Goal: Information Seeking & Learning: Learn about a topic

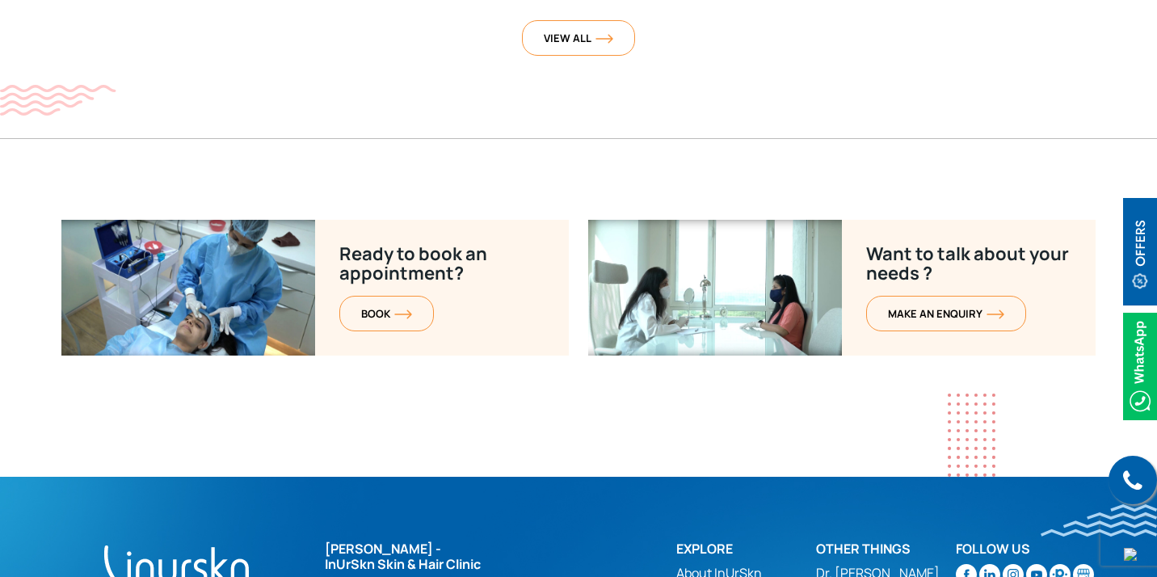
scroll to position [6571, 0]
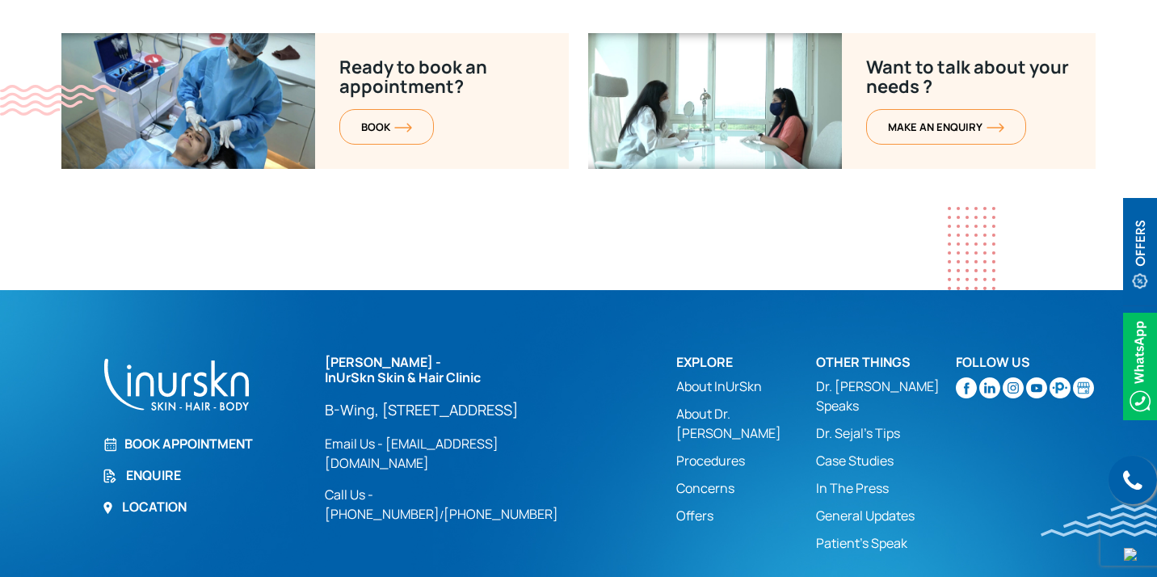
click at [715, 451] on link "Procedures" at bounding box center [746, 460] width 140 height 19
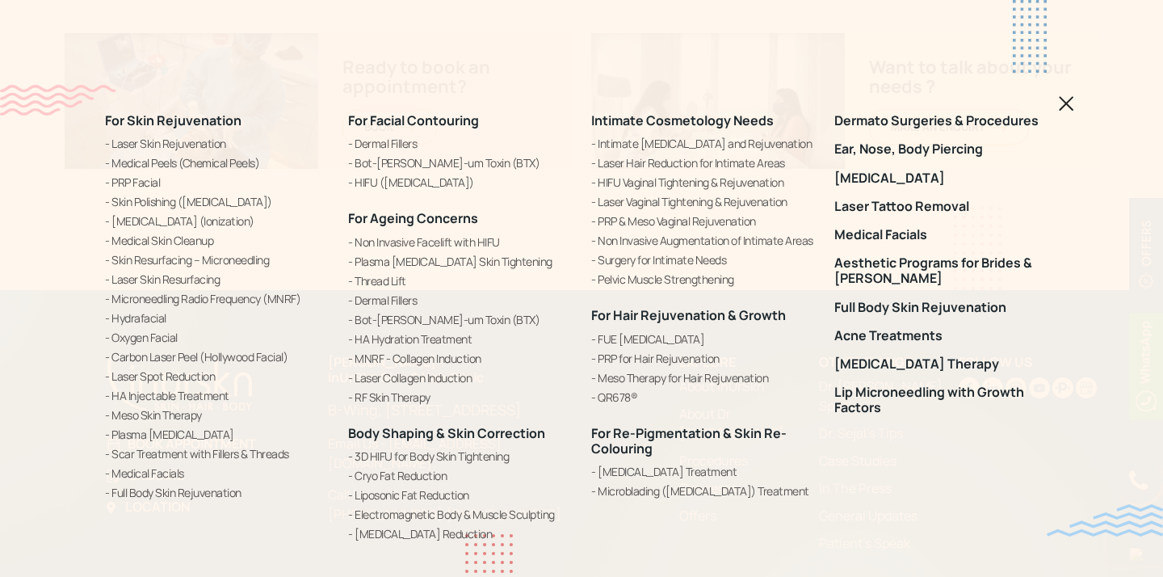
click at [202, 444] on ul "Laser Skin Rejuvenation Medical Peels (Chemical Peels) PRP Facial Skin Polishin…" at bounding box center [217, 318] width 224 height 366
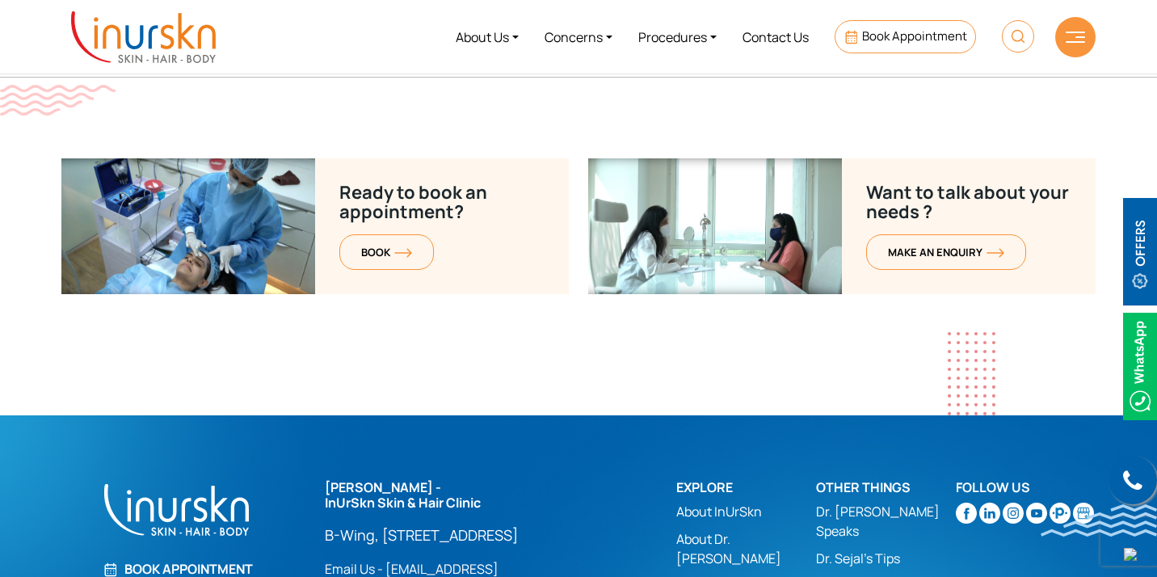
scroll to position [6442, 0]
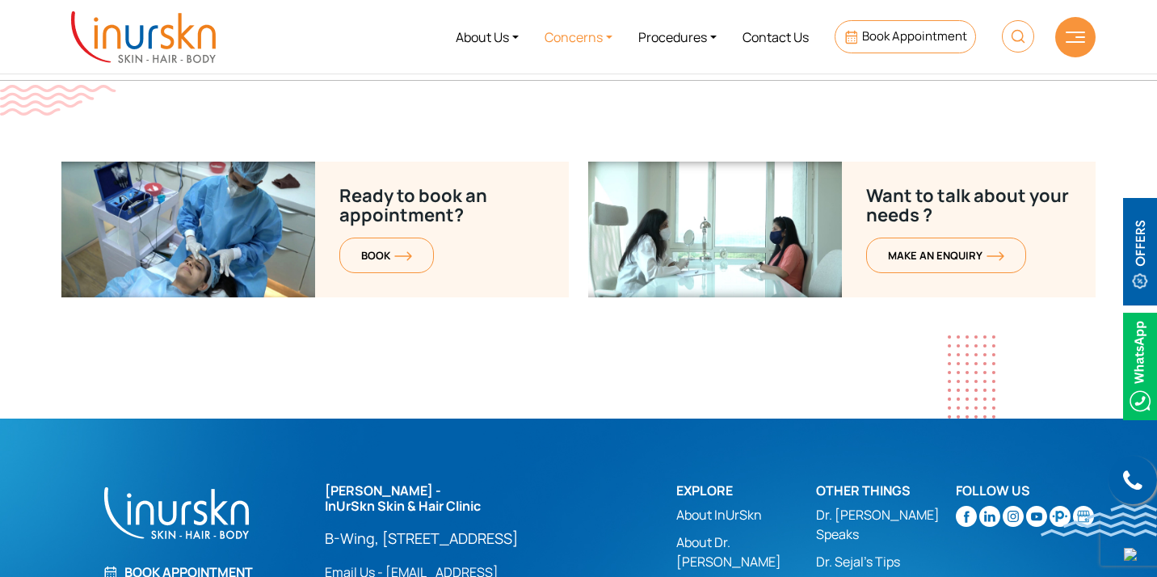
click at [589, 37] on link "Concerns" at bounding box center [579, 36] width 94 height 61
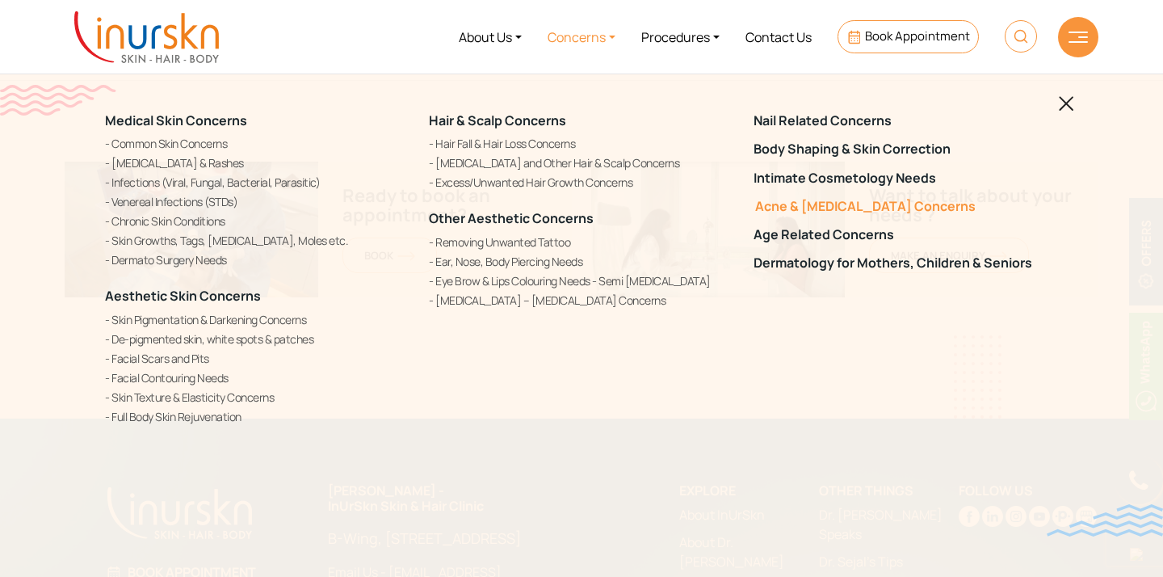
click at [882, 209] on link "Acne & [MEDICAL_DATA] Concerns" at bounding box center [906, 206] width 305 height 15
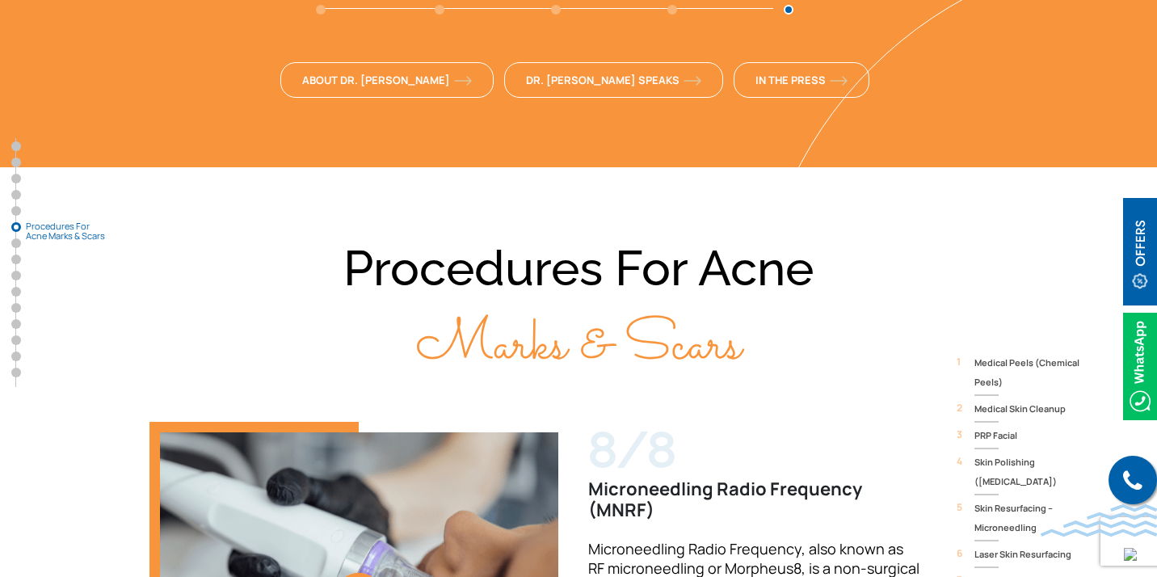
scroll to position [3841, 0]
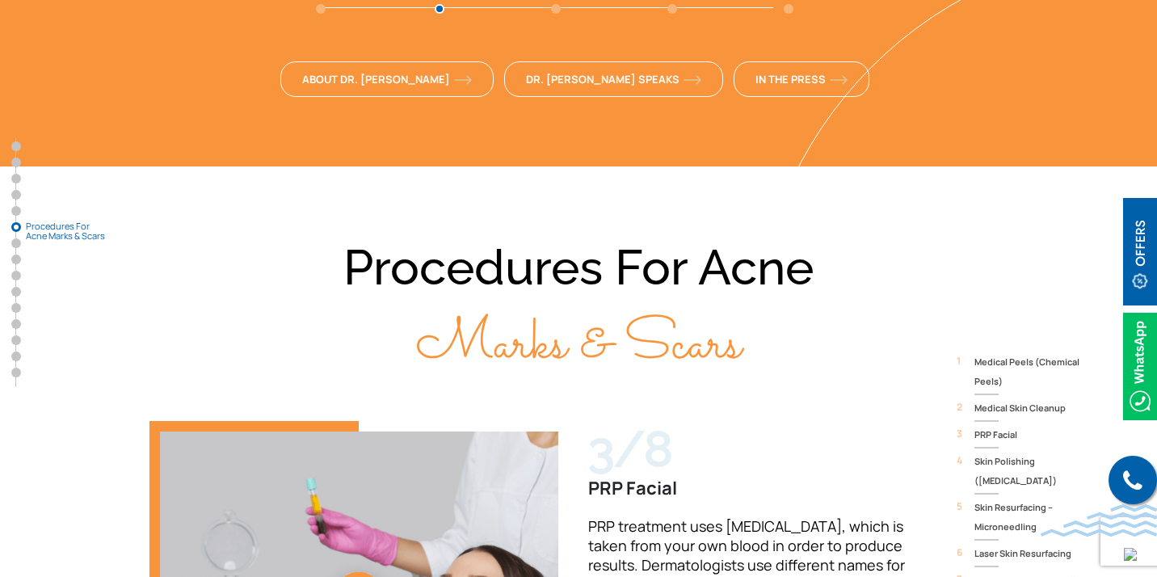
click at [986, 352] on span "Medical Peels (Chemical Peels)" at bounding box center [1034, 371] width 121 height 39
